Goal: Task Accomplishment & Management: Manage account settings

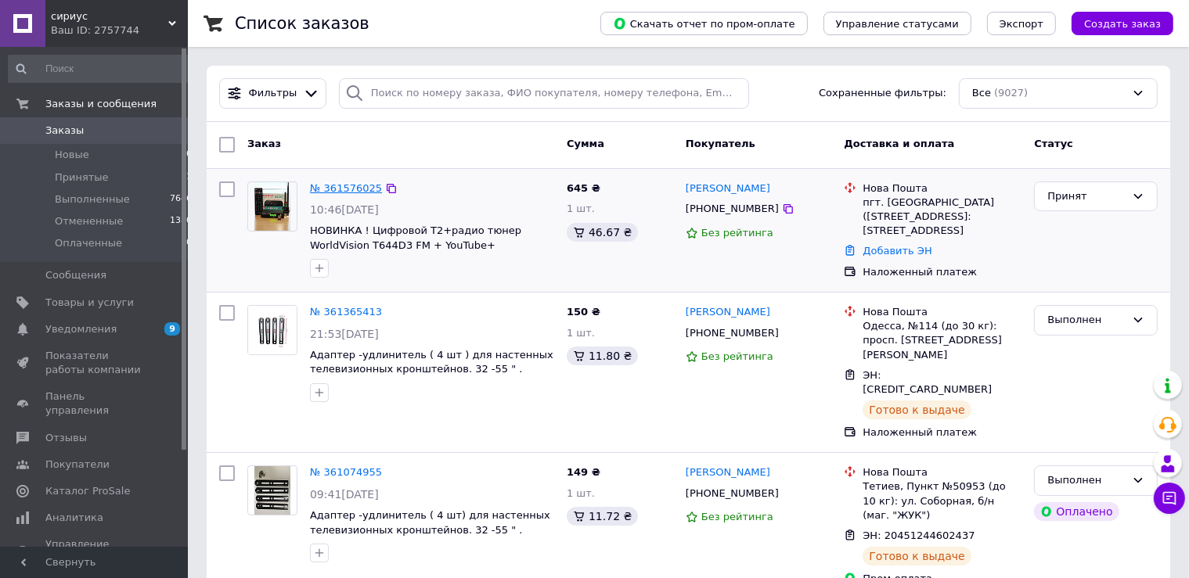
click at [322, 192] on link "№ 361576025" at bounding box center [346, 188] width 72 height 12
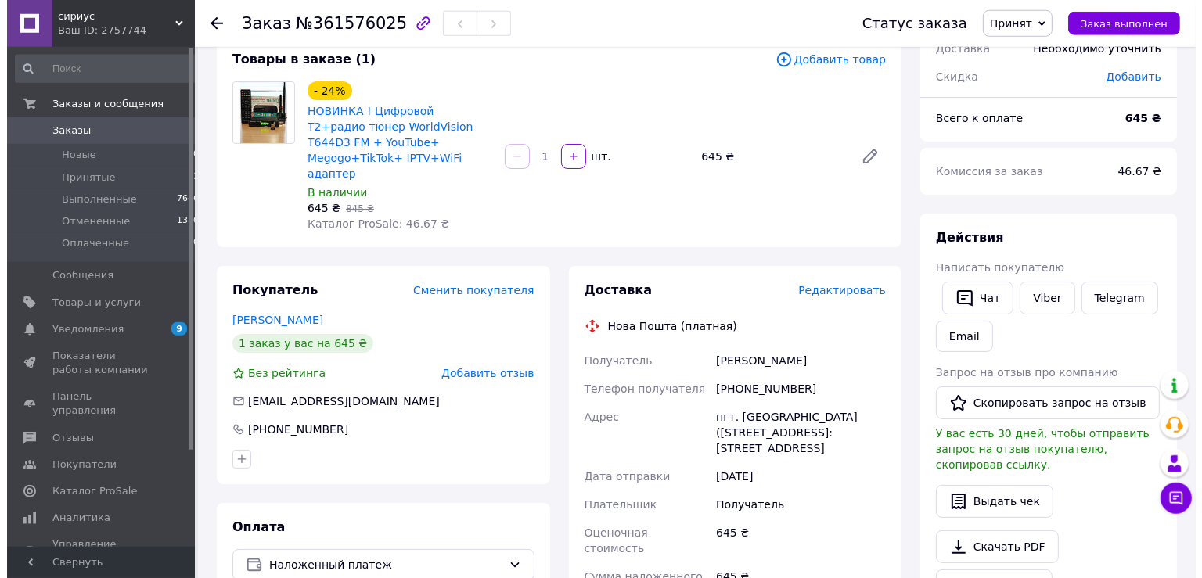
scroll to position [82, 0]
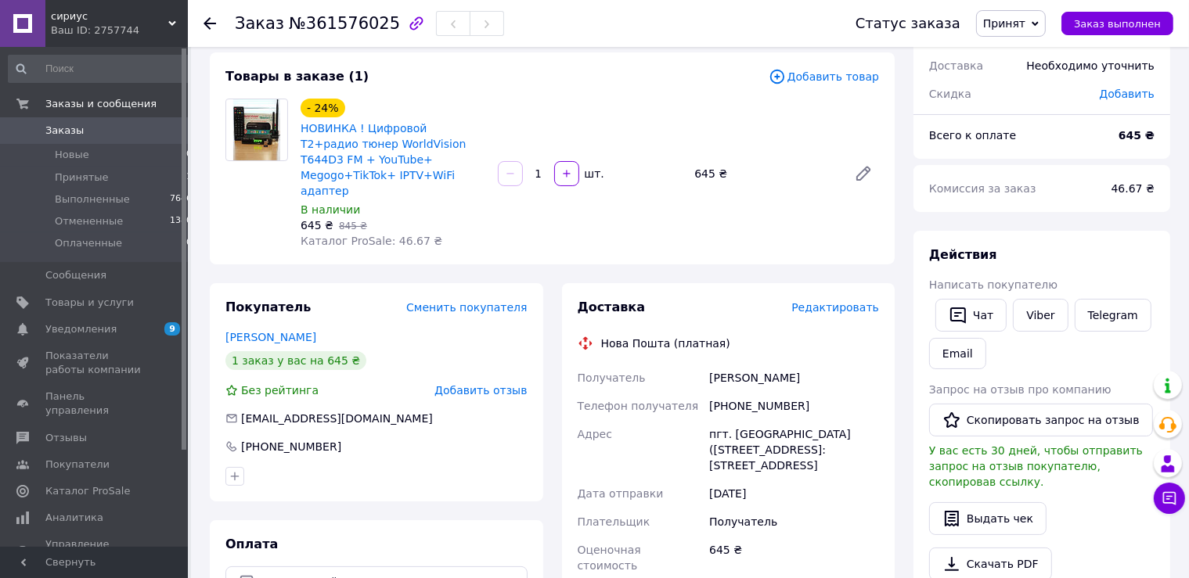
click at [838, 81] on span "Добавить товар" at bounding box center [824, 76] width 110 height 17
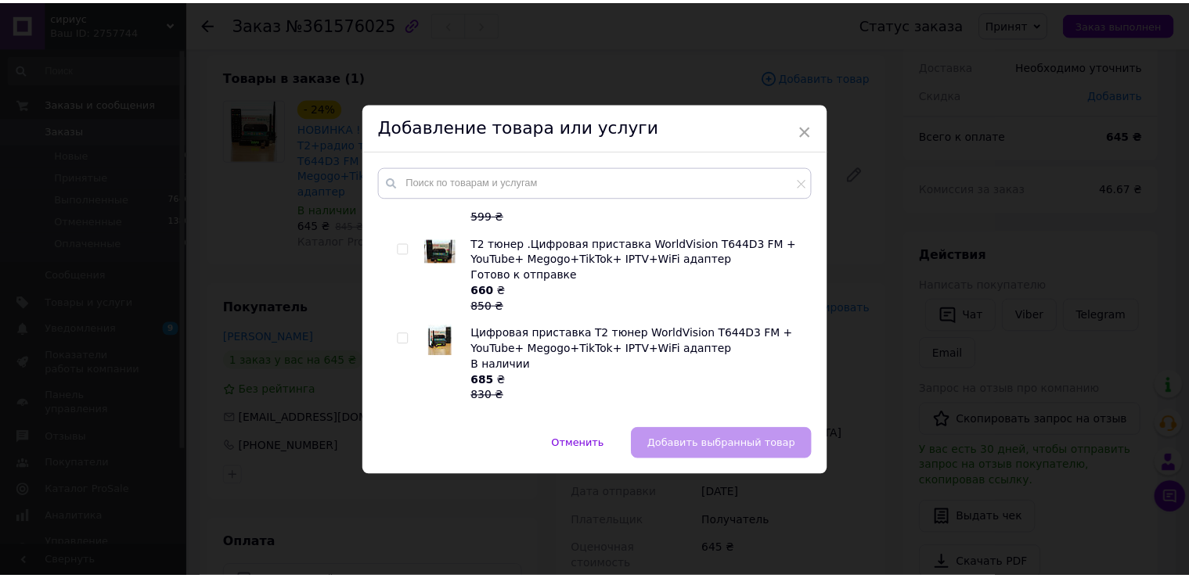
scroll to position [518, 0]
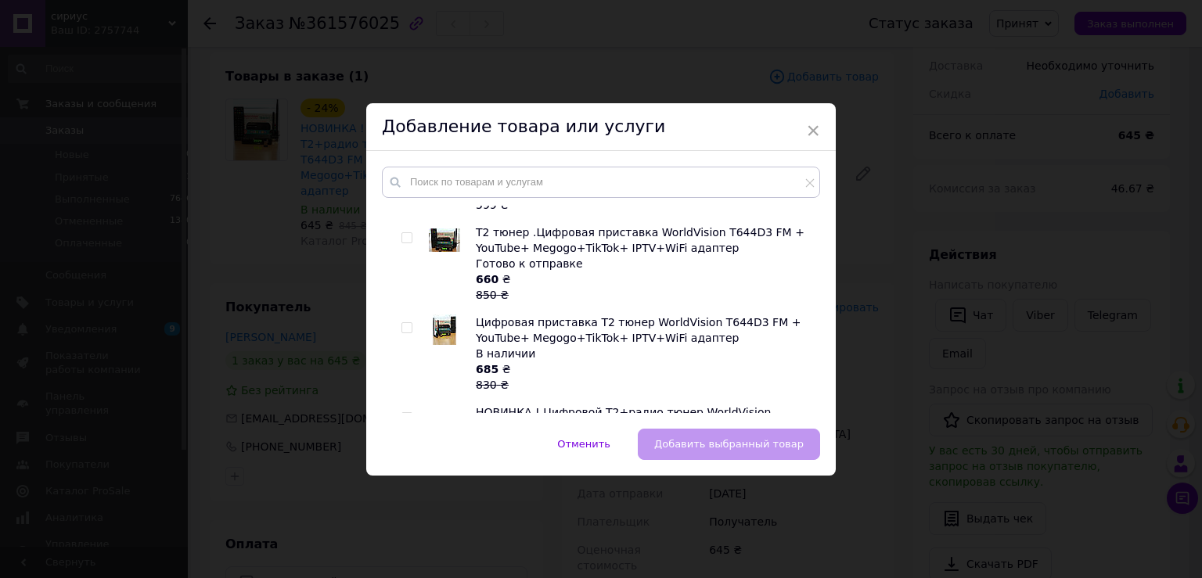
click at [402, 323] on input "checkbox" at bounding box center [407, 328] width 10 height 10
checkbox input "true"
click at [717, 447] on span "Добавить выбранный товар" at bounding box center [729, 444] width 150 height 12
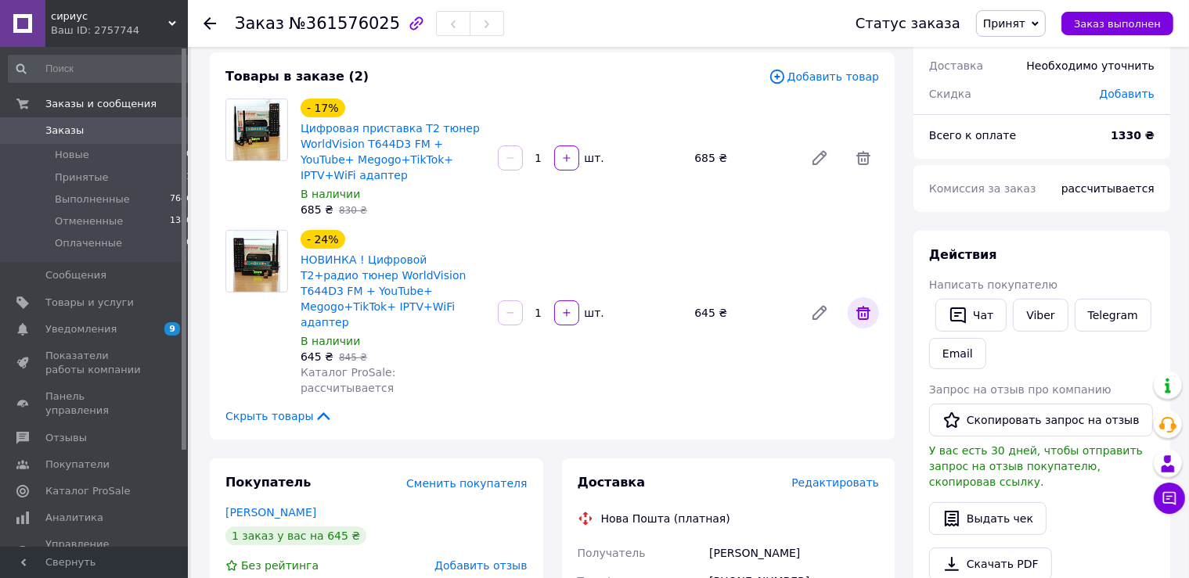
click at [864, 306] on icon at bounding box center [863, 313] width 14 height 14
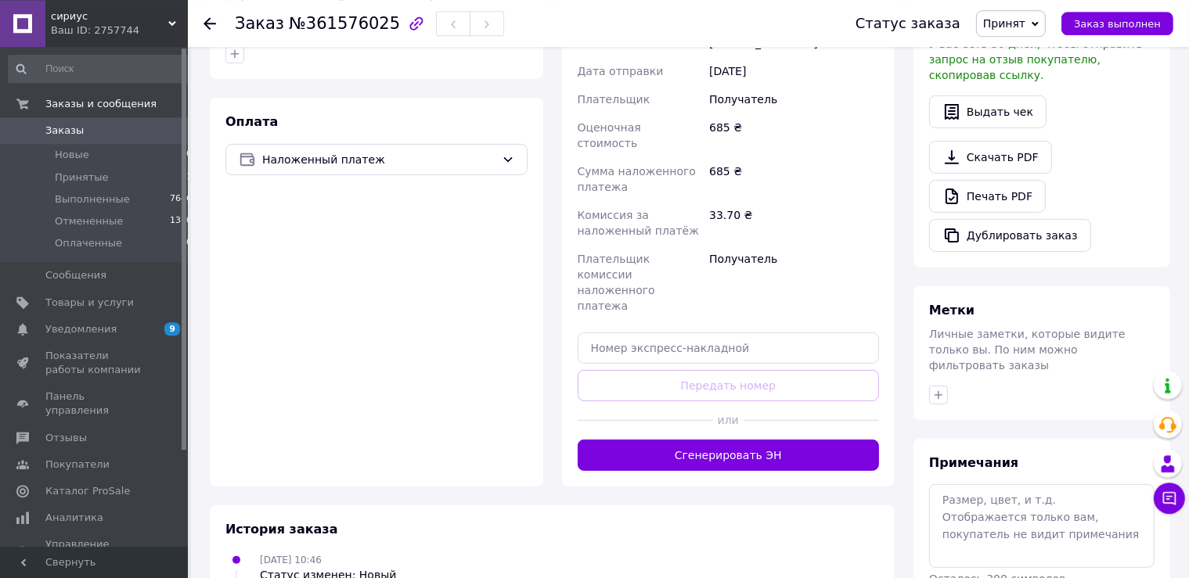
scroll to position [495, 0]
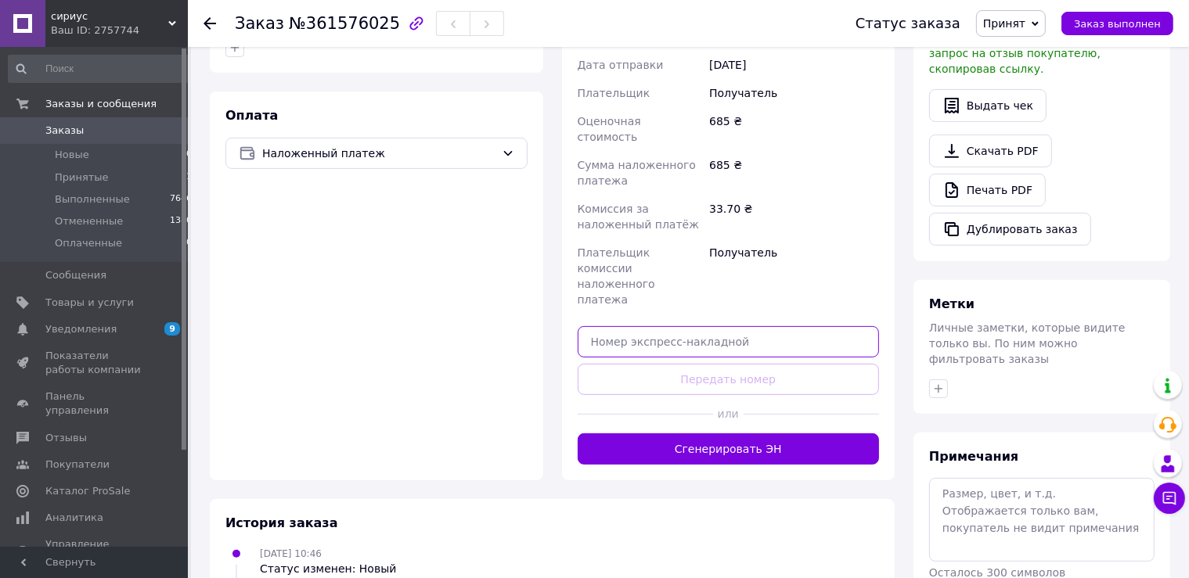
click at [621, 326] on input "text" at bounding box center [729, 341] width 302 height 31
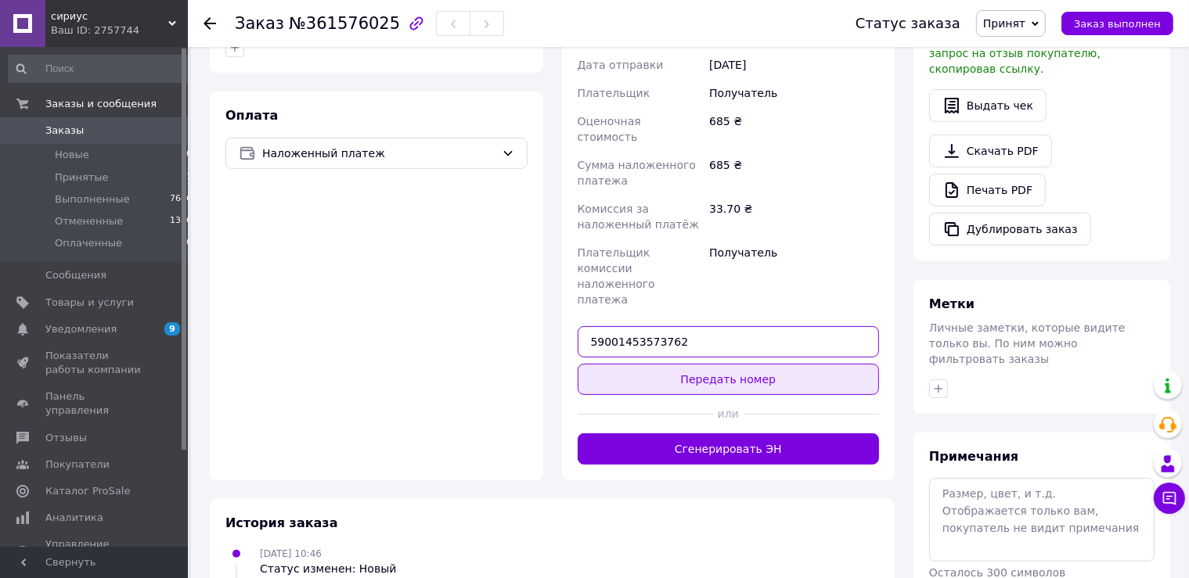
type input "59001453573762"
click at [729, 364] on button "Передать номер" at bounding box center [729, 379] width 302 height 31
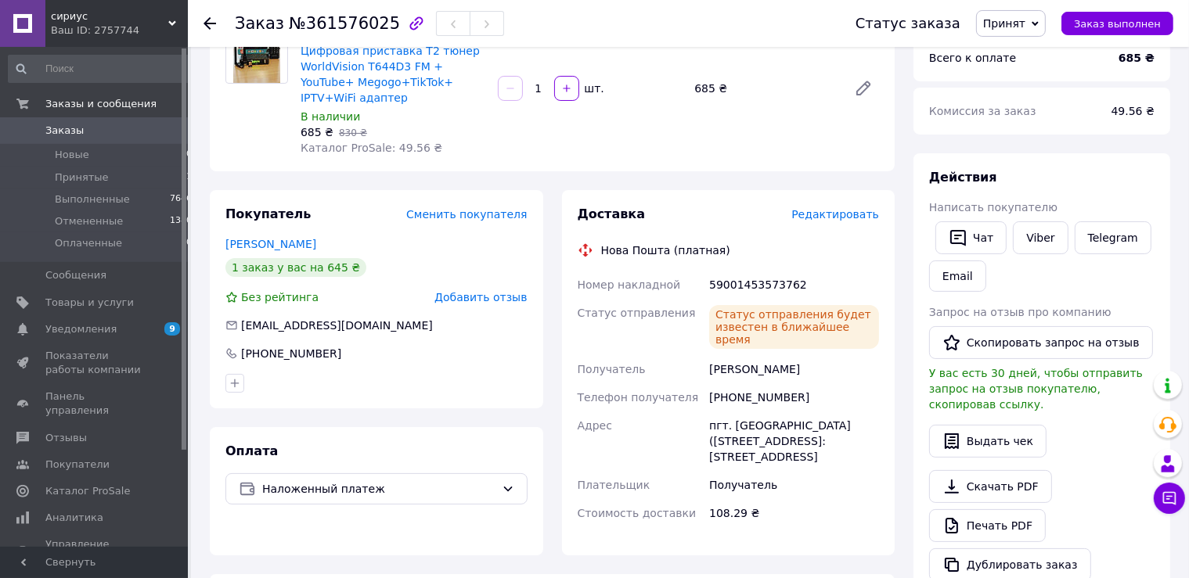
scroll to position [0, 0]
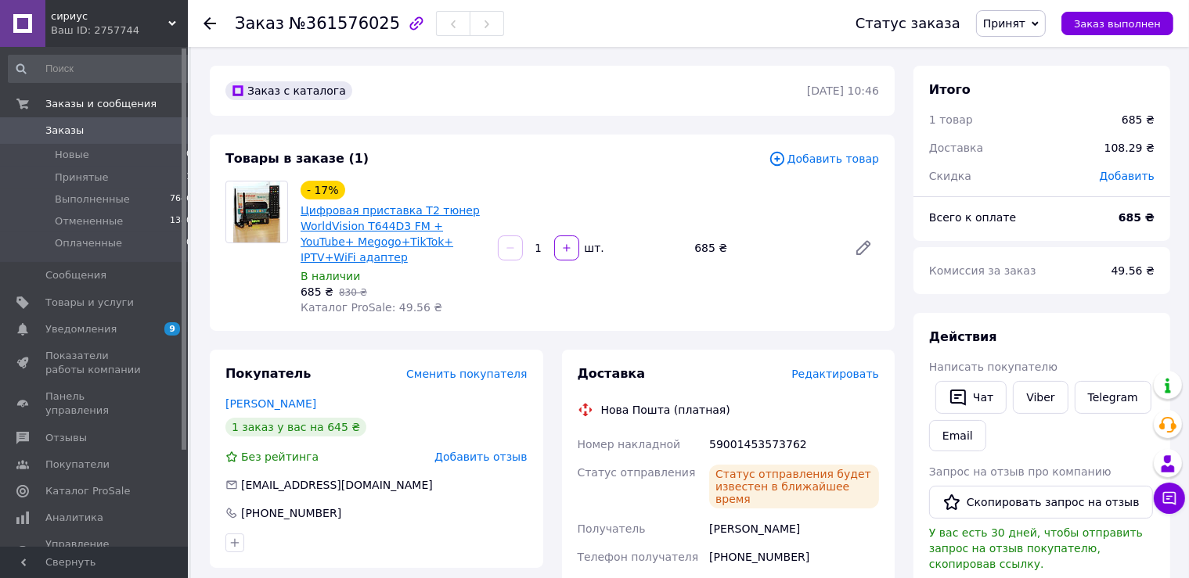
click at [351, 232] on link "Цифровая приставка Т2 тюнер WorldVision T644D3 FM + YouTube+ Megogo+TikTok+ IPT…" at bounding box center [390, 233] width 179 height 59
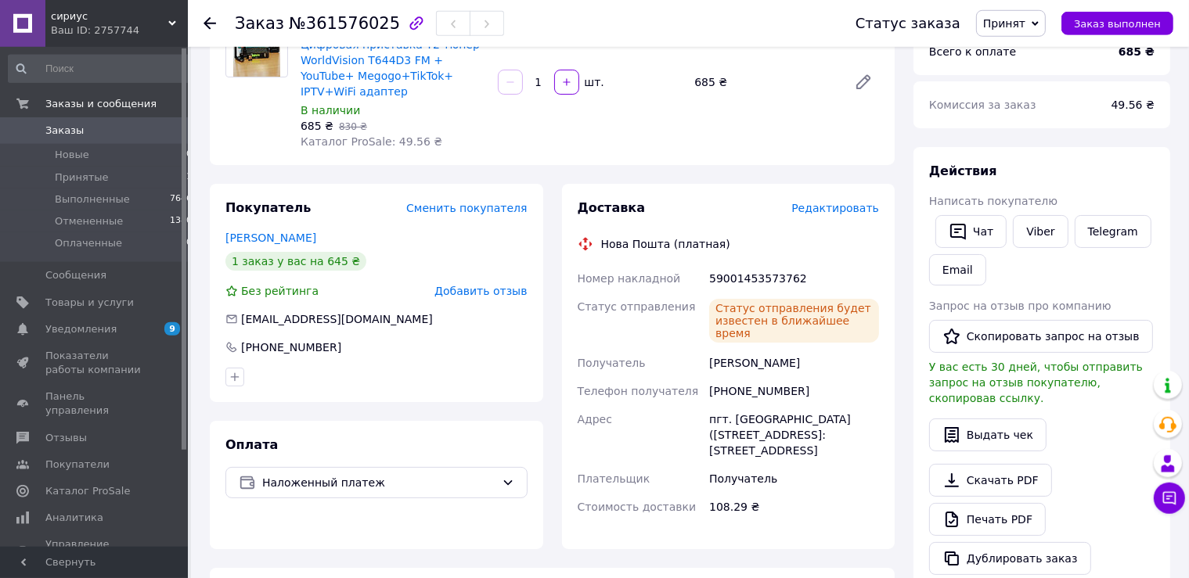
scroll to position [165, 0]
click at [1043, 23] on span "Принят" at bounding box center [1011, 23] width 70 height 27
click at [1025, 56] on li "Выполнен" at bounding box center [1018, 54] width 83 height 23
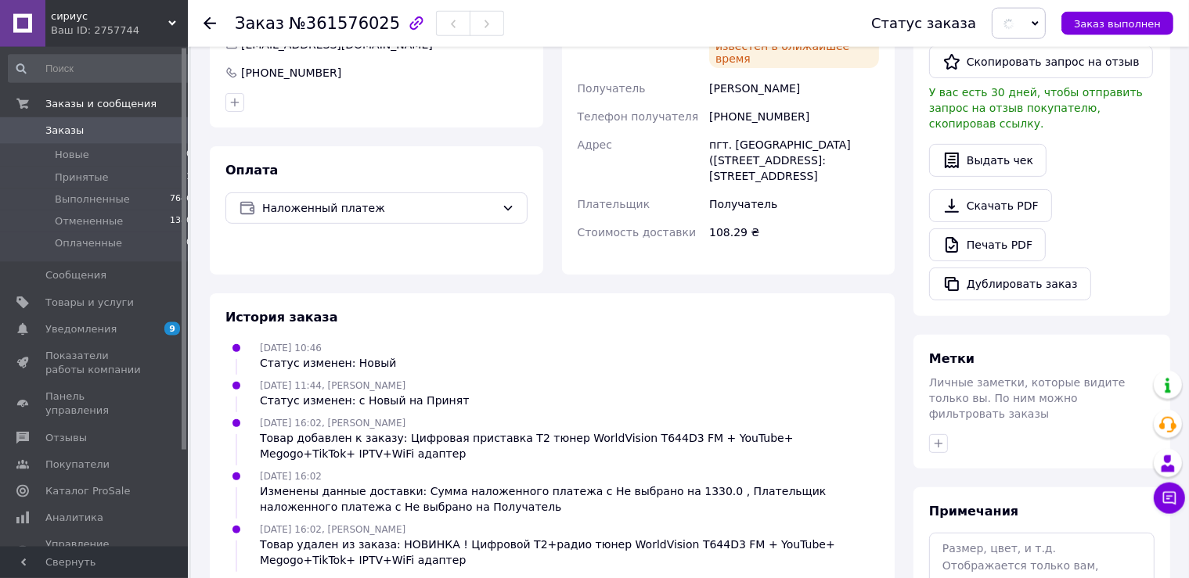
scroll to position [495, 0]
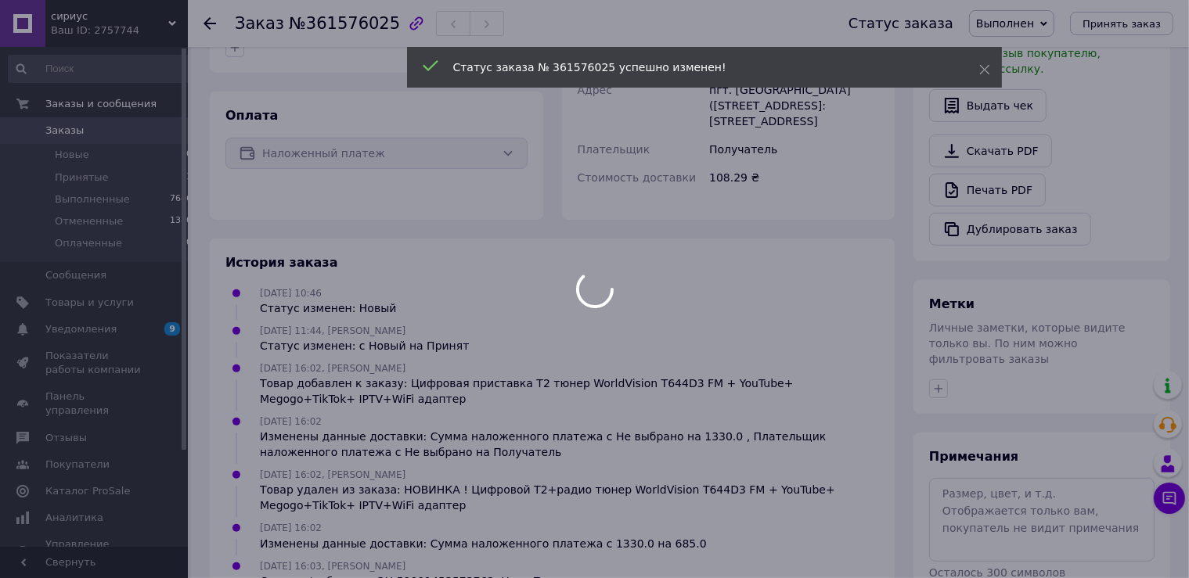
click at [977, 468] on div at bounding box center [594, 289] width 1189 height 578
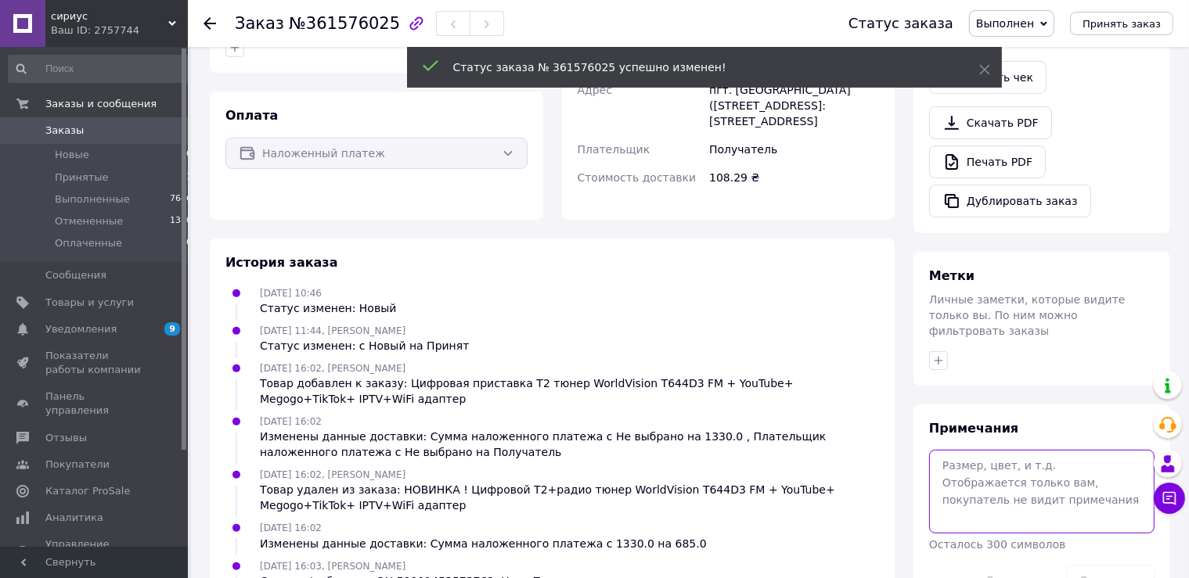
click at [964, 452] on textarea at bounding box center [1041, 491] width 225 height 83
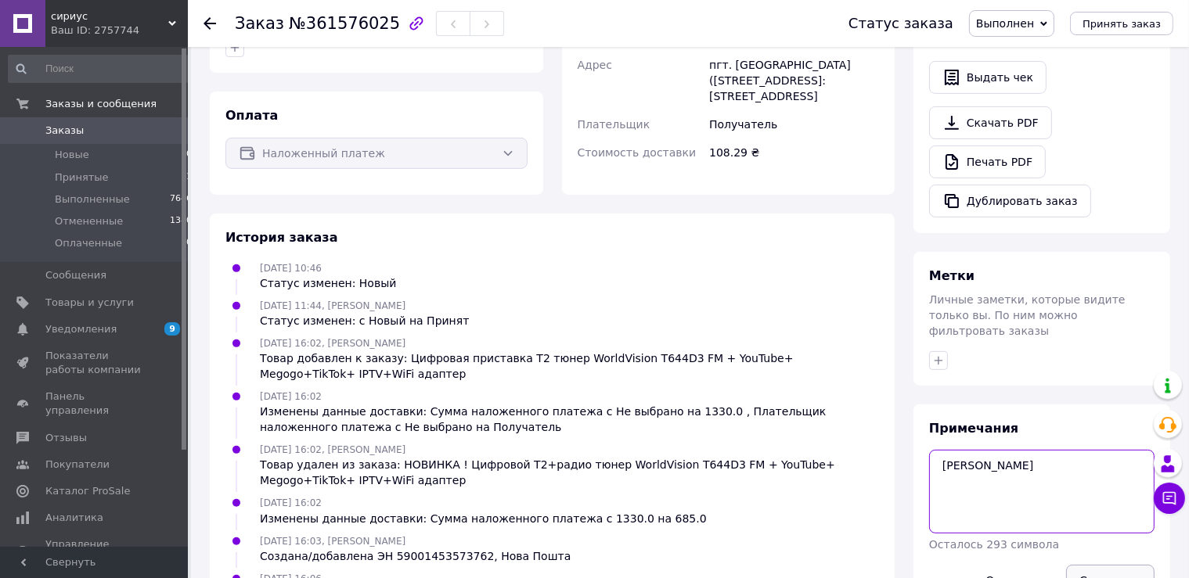
type textarea "[PERSON_NAME]"
click at [1112, 565] on button "Сохранить" at bounding box center [1110, 580] width 88 height 31
click at [64, 431] on span "Отзывы" at bounding box center [65, 438] width 41 height 14
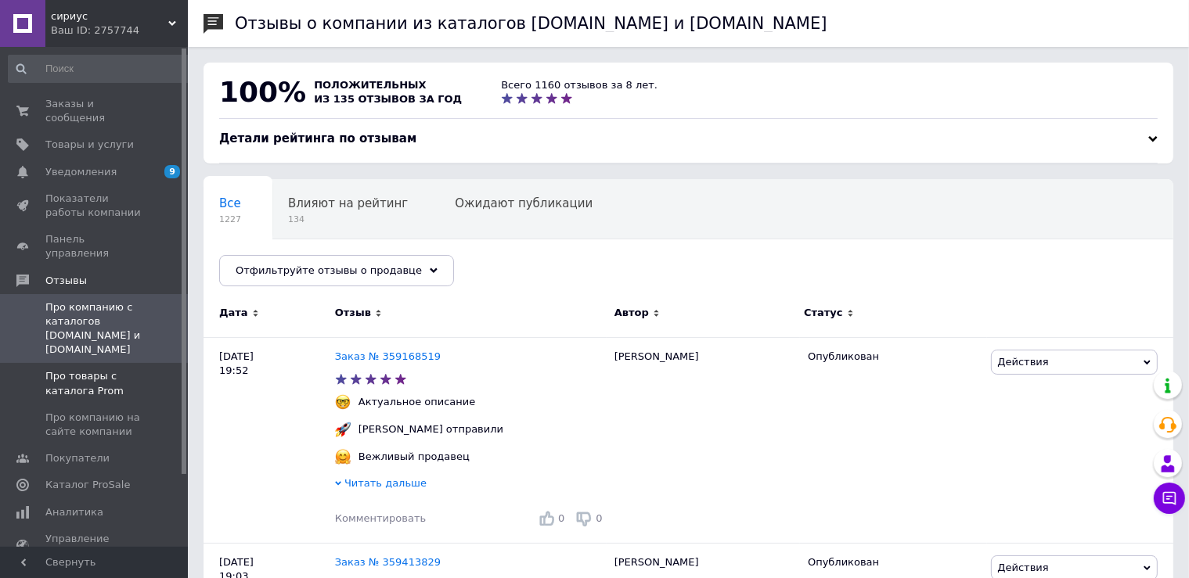
click at [66, 369] on span "Про товары с каталога Prom" at bounding box center [94, 383] width 99 height 28
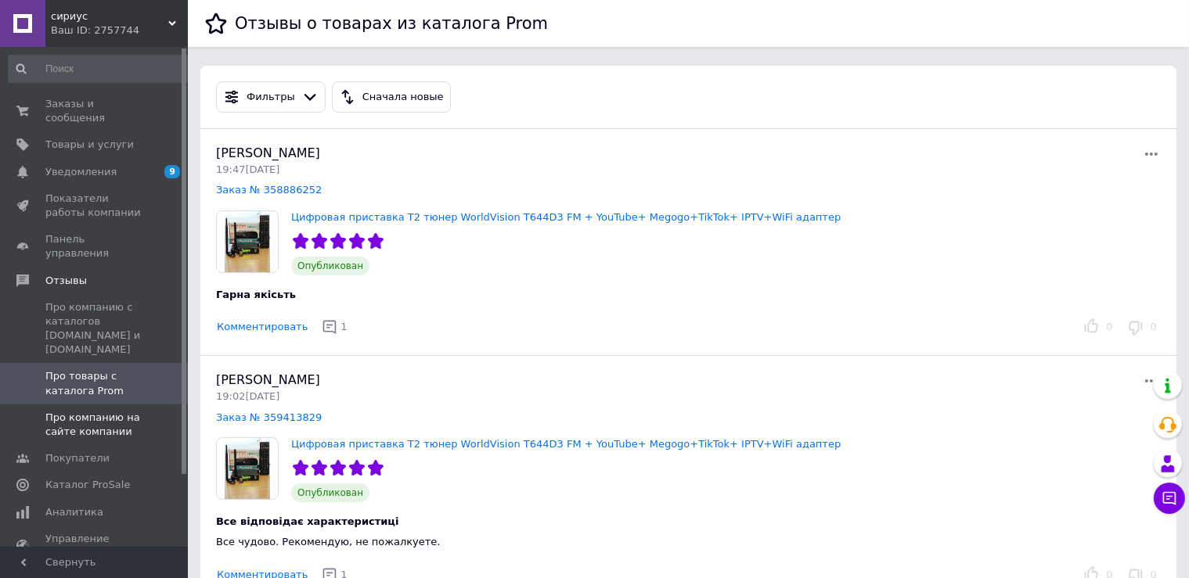
click at [69, 411] on span "Про компанию на сайте компании" at bounding box center [94, 425] width 99 height 28
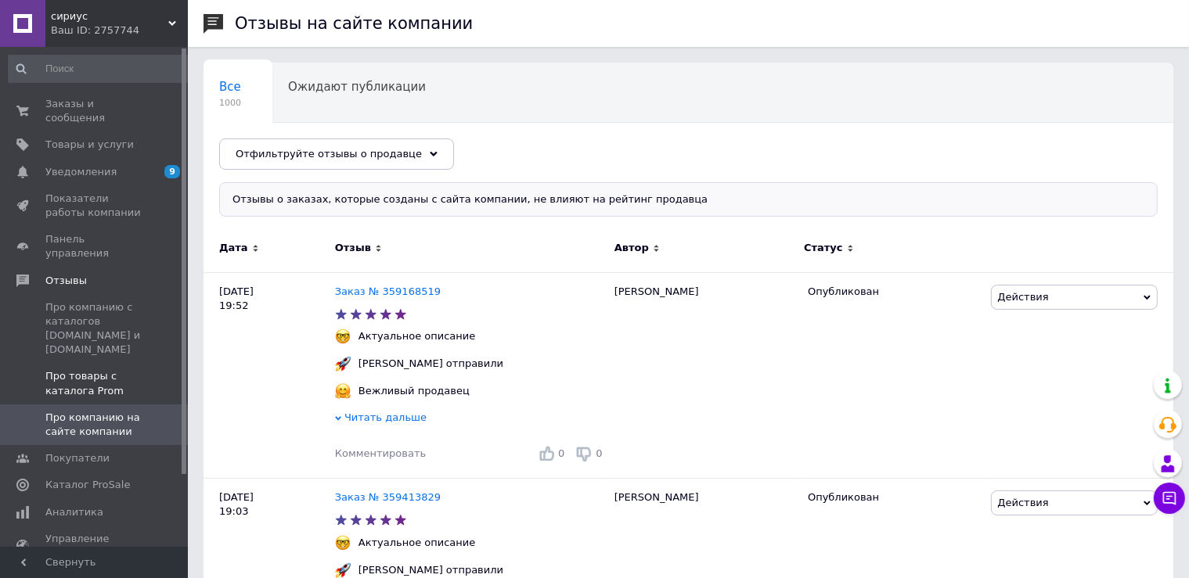
click at [56, 369] on span "Про товары с каталога Prom" at bounding box center [94, 383] width 99 height 28
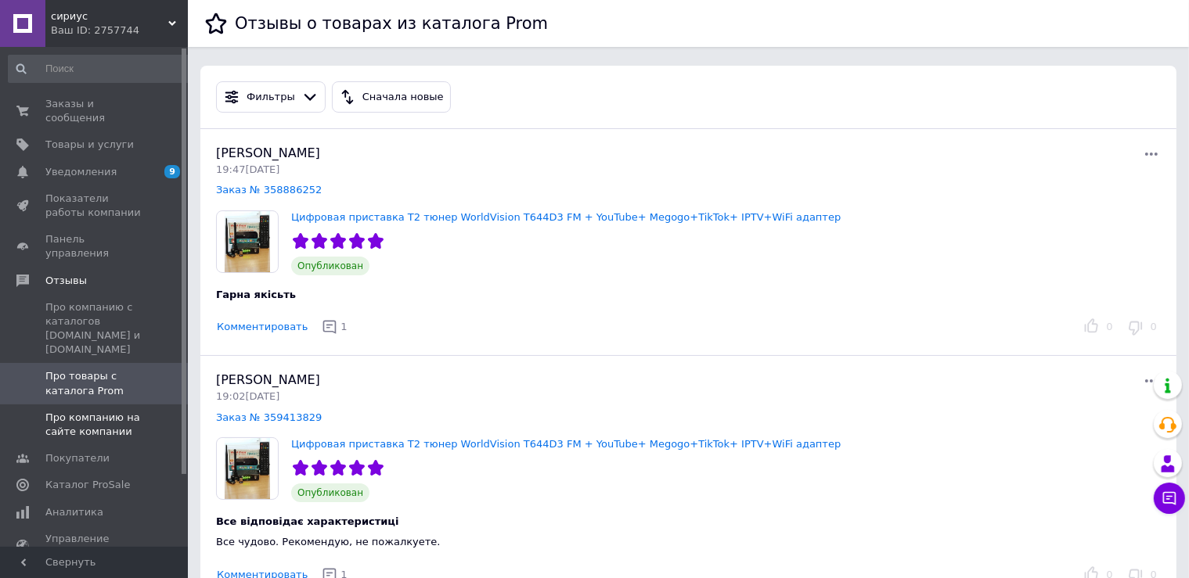
click at [70, 411] on span "Про компанию на сайте компании" at bounding box center [94, 425] width 99 height 28
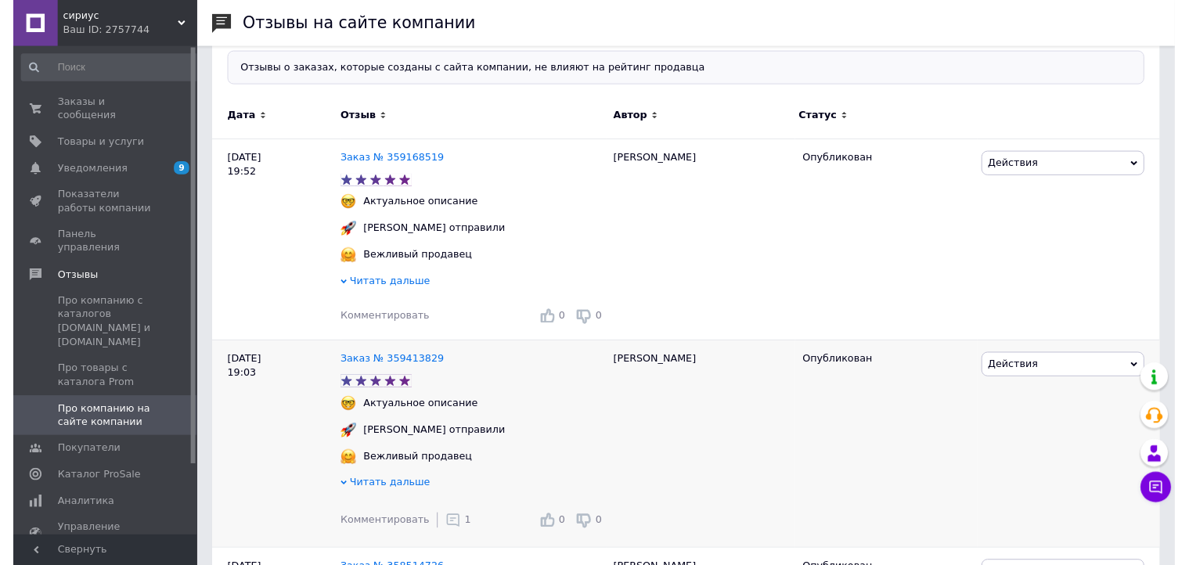
scroll to position [165, 0]
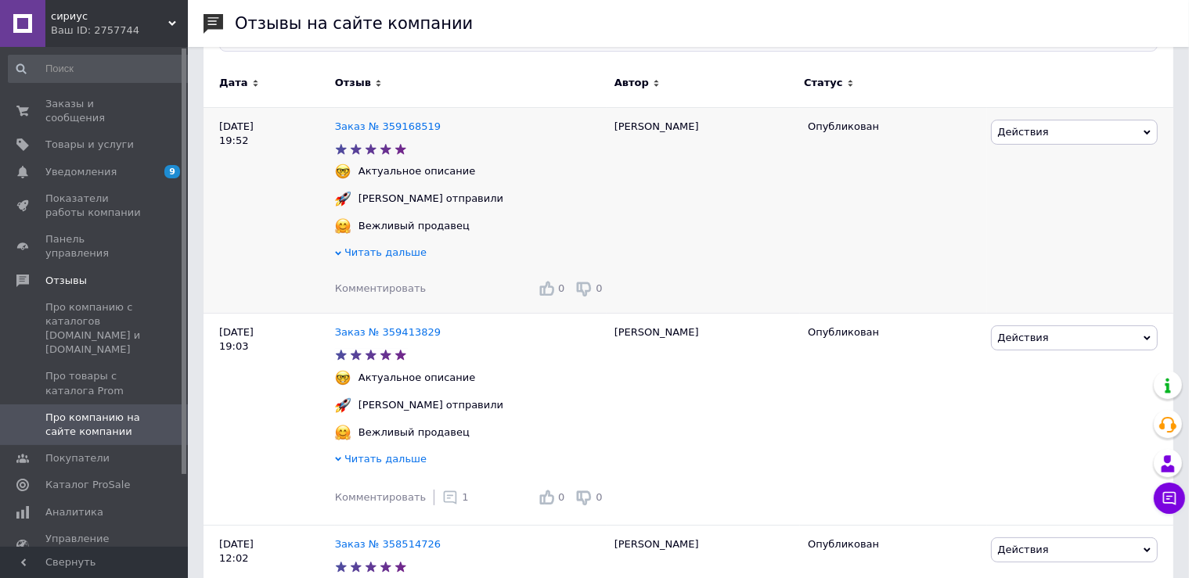
click at [371, 294] on span "Комментировать" at bounding box center [380, 289] width 91 height 12
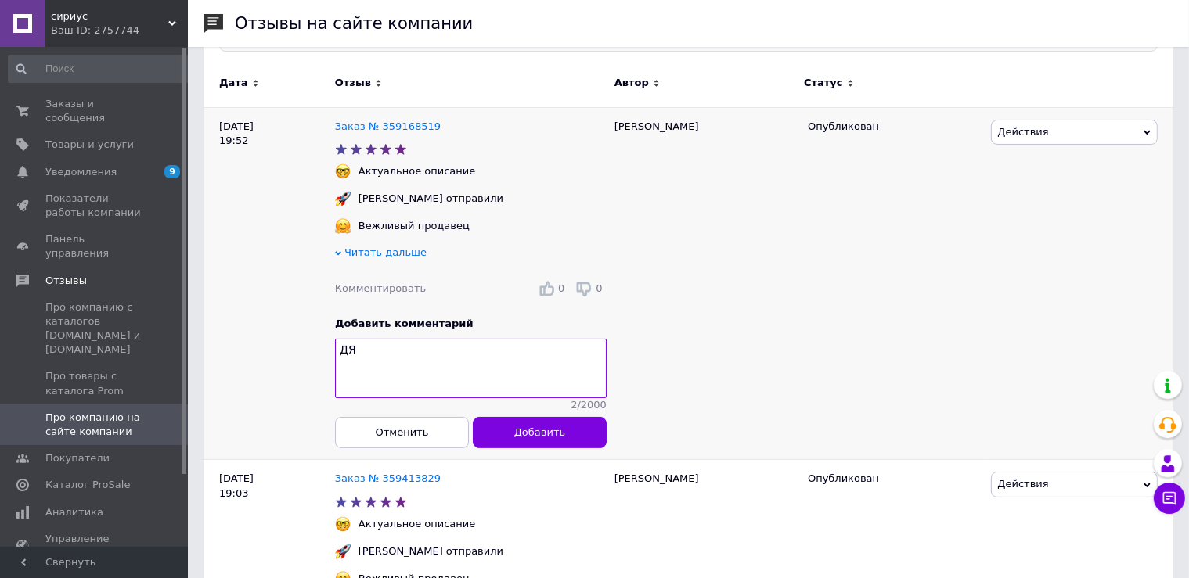
type textarea "Д"
click at [340, 355] on textarea "кую за відгук." at bounding box center [471, 368] width 272 height 59
type textarea "Дякую за відгук."
click at [534, 434] on span "Добавить" at bounding box center [539, 433] width 51 height 12
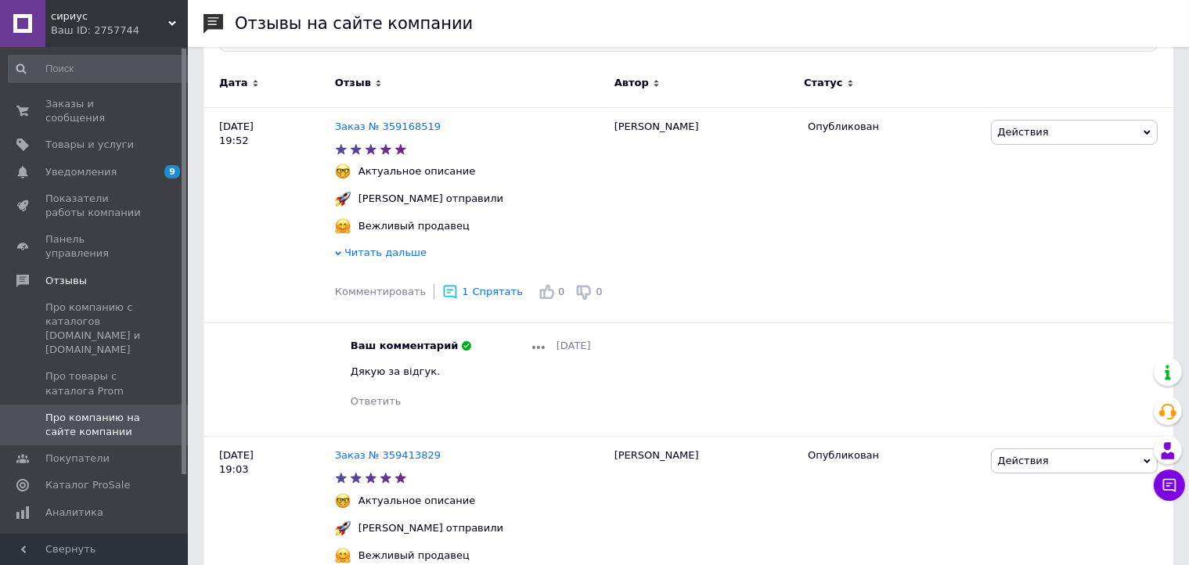
click at [374, 264] on div "Читать дальше" at bounding box center [471, 255] width 272 height 18
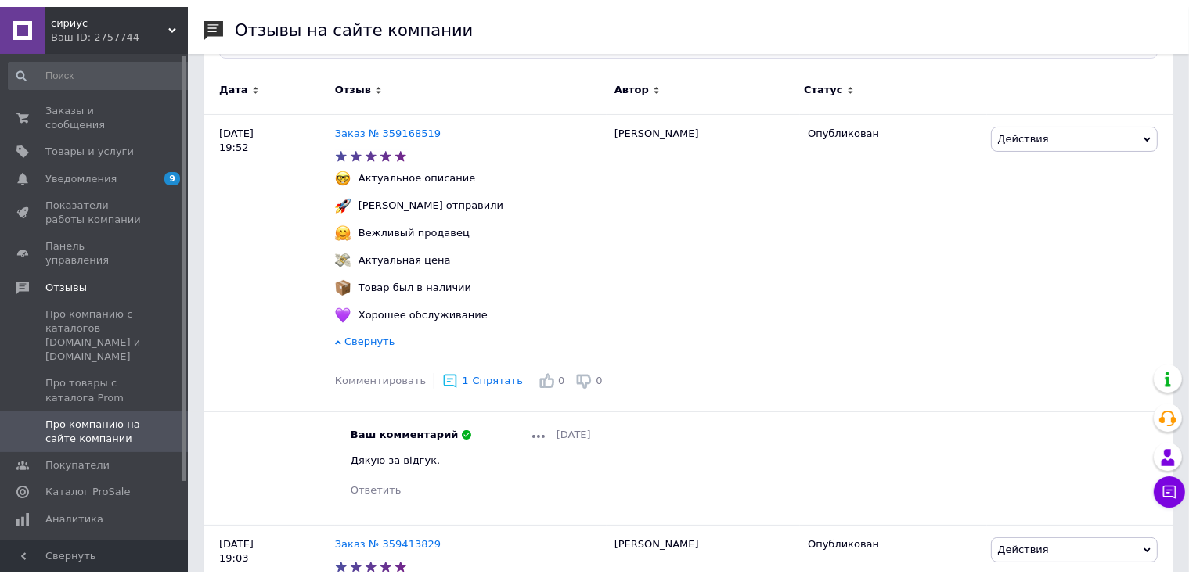
scroll to position [0, 0]
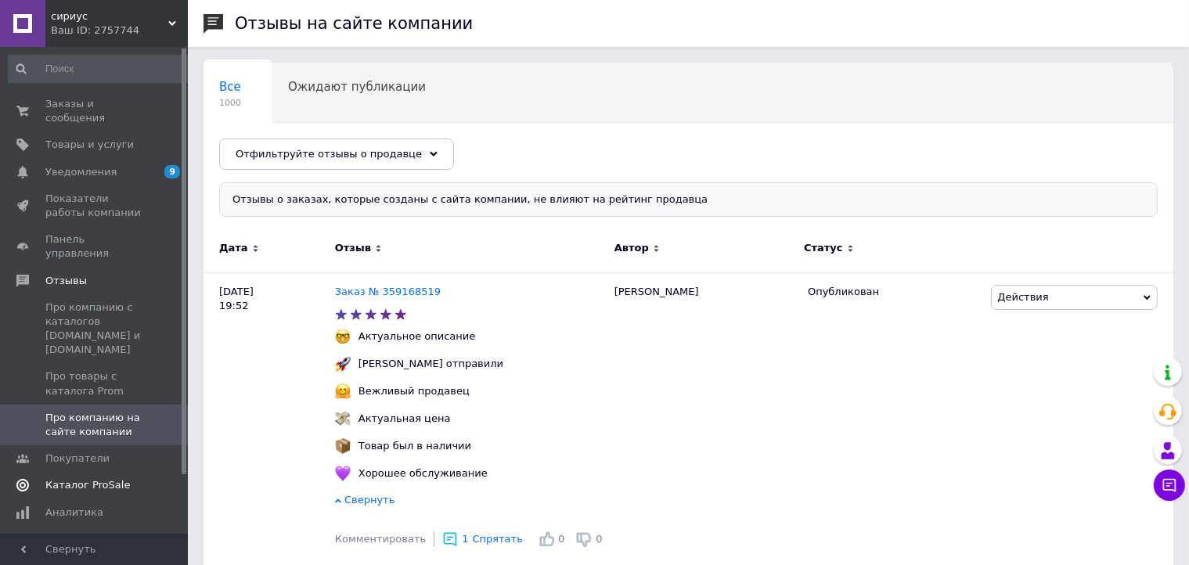
click at [83, 478] on span "Каталог ProSale" at bounding box center [87, 485] width 85 height 14
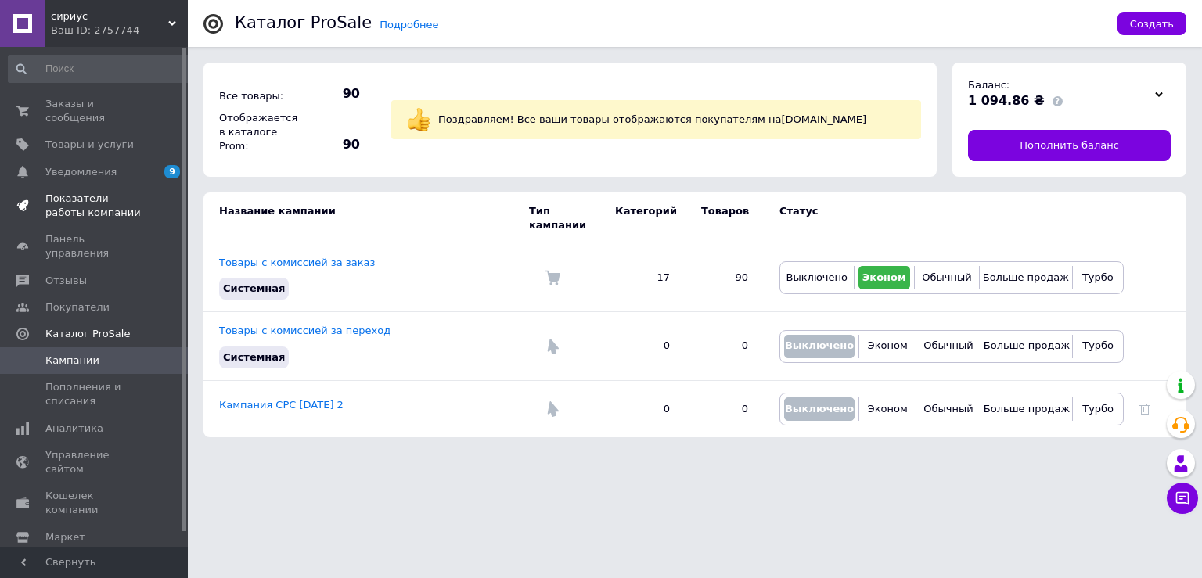
click at [69, 192] on span "Показатели работы компании" at bounding box center [94, 206] width 99 height 28
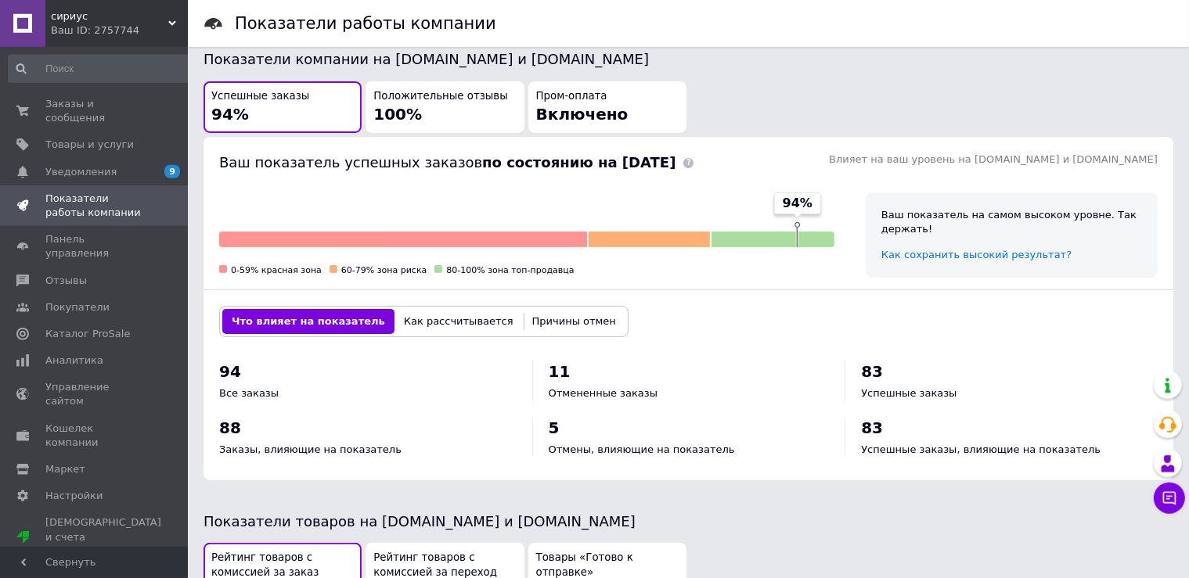
scroll to position [330, 0]
